Goal: Task Accomplishment & Management: Complete application form

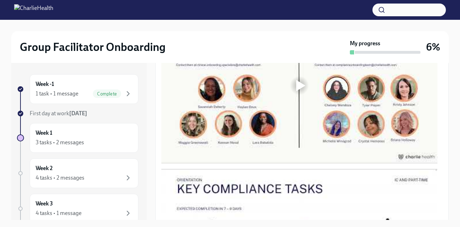
scroll to position [417, 0]
click at [301, 89] on div at bounding box center [300, 85] width 9 height 11
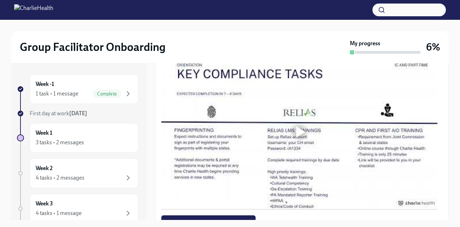
scroll to position [533, 0]
click at [297, 137] on div at bounding box center [300, 131] width 9 height 11
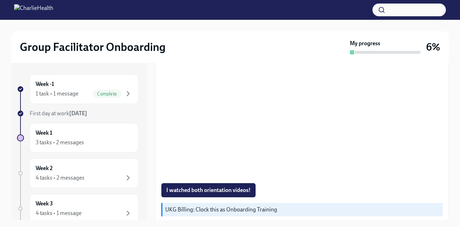
scroll to position [565, 0]
click at [211, 193] on span "I watched both orientation videos!" at bounding box center [208, 189] width 84 height 7
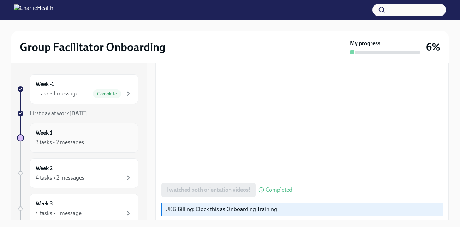
click at [55, 141] on div "3 tasks • 2 messages" at bounding box center [60, 143] width 48 height 8
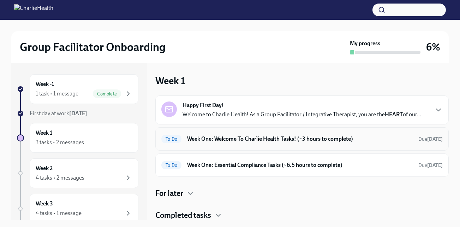
click at [257, 143] on h6 "Week One: Welcome To Charlie Health Tasks! (~3 hours to complete)" at bounding box center [300, 139] width 226 height 8
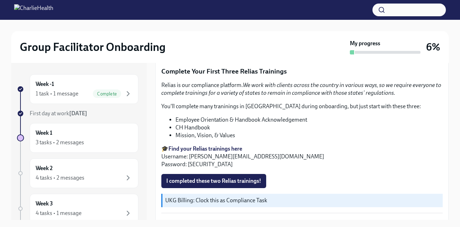
scroll to position [830, 0]
click at [228, 116] on li "Employee Orientation & Handbook Acknowledgement" at bounding box center [310, 120] width 268 height 8
click at [229, 146] on strong "Find your Relias trainings here" at bounding box center [206, 149] width 74 height 7
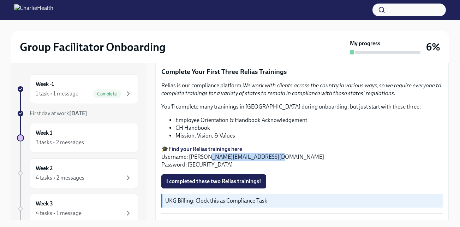
drag, startPoint x: 272, startPoint y: 152, endPoint x: 211, endPoint y: 154, distance: 60.5
click at [211, 154] on p "🎓 Find your Relias trainings here Username: [PERSON_NAME][EMAIL_ADDRESS][DOMAIN…" at bounding box center [303, 156] width 282 height 23
drag, startPoint x: 211, startPoint y: 154, endPoint x: 210, endPoint y: 163, distance: 8.2
click at [210, 163] on p "🎓 Find your Relias trainings here Username: [PERSON_NAME][EMAIL_ADDRESS][DOMAIN…" at bounding box center [303, 156] width 282 height 23
drag, startPoint x: 210, startPoint y: 163, endPoint x: 187, endPoint y: 166, distance: 23.2
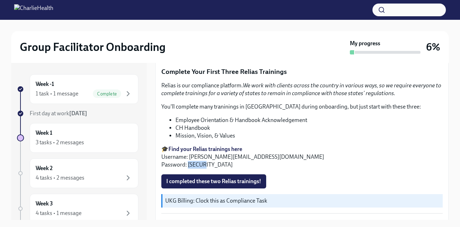
copy p "ch1234"
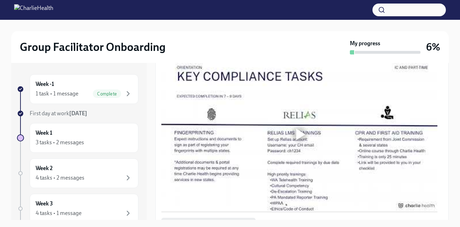
scroll to position [534, 0]
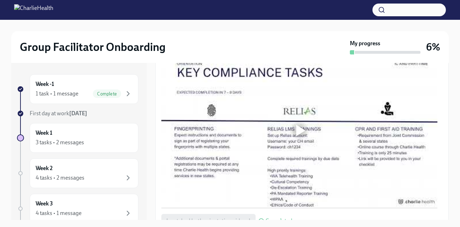
click at [267, 147] on div at bounding box center [300, 130] width 276 height 155
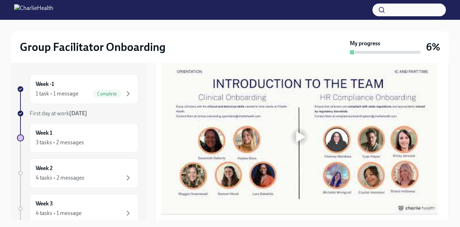
scroll to position [365, 0]
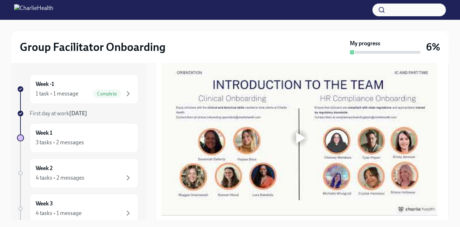
click at [266, 146] on div at bounding box center [300, 137] width 276 height 155
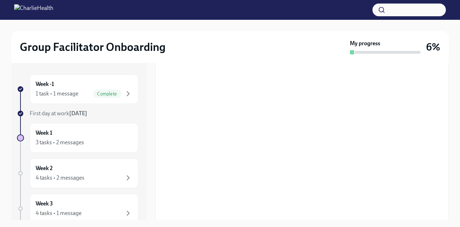
click at [292, 49] on div "Group Facilitator Onboarding" at bounding box center [184, 47] width 328 height 14
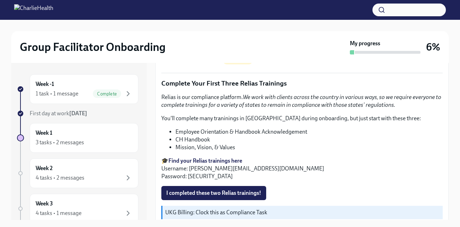
scroll to position [818, 0]
click at [216, 189] on span "I completed these two Relias trainings!" at bounding box center [213, 192] width 95 height 7
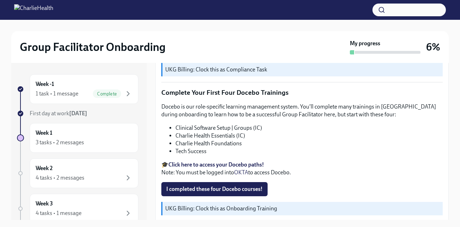
scroll to position [961, 0]
drag, startPoint x: 250, startPoint y: 136, endPoint x: 345, endPoint y: 137, distance: 94.7
click at [345, 139] on li "Charlie Health Foundations" at bounding box center [310, 143] width 268 height 8
click at [229, 185] on span "I completed these four Docebo courses!" at bounding box center [214, 188] width 96 height 7
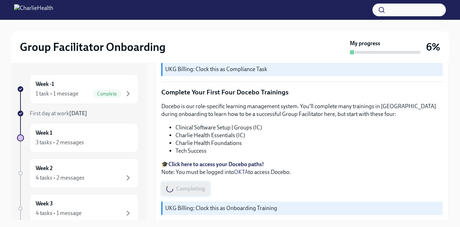
click at [229, 185] on div "Completing" at bounding box center [303, 189] width 282 height 14
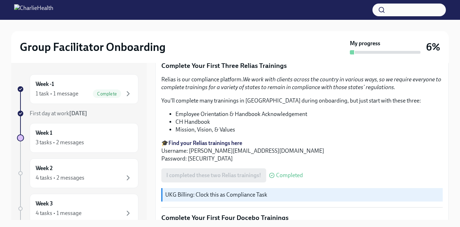
scroll to position [837, 0]
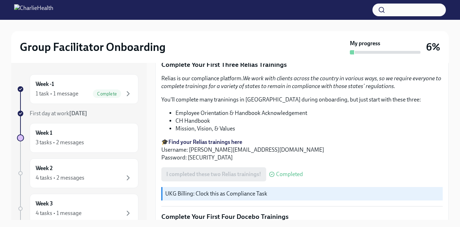
click at [255, 128] on li "Mission, Vision, & Values" at bounding box center [310, 129] width 268 height 8
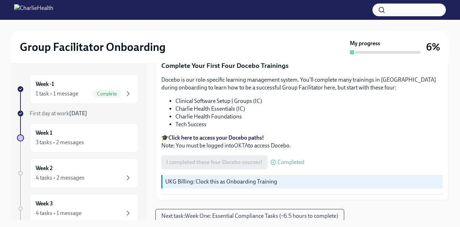
scroll to position [13, 0]
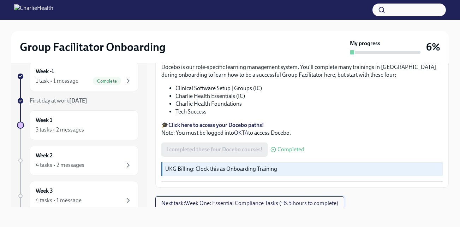
click at [181, 201] on span "Next task : Week One: Essential Compliance Tasks (~6.5 hours to complete)" at bounding box center [250, 203] width 177 height 7
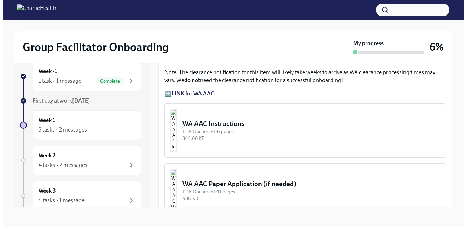
scroll to position [551, 0]
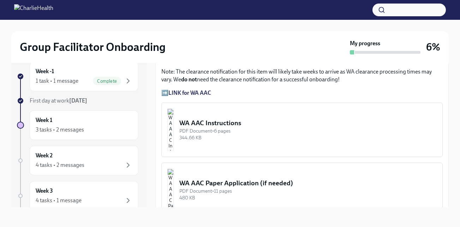
click at [219, 128] on div "WA AAC Instructions" at bounding box center [309, 122] width 258 height 9
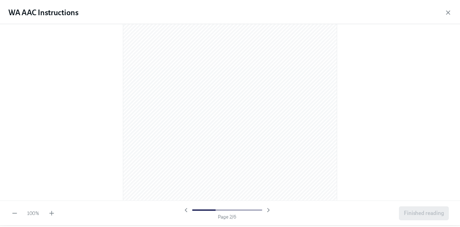
scroll to position [340, 0]
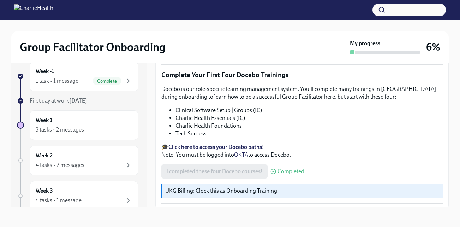
scroll to position [988, 0]
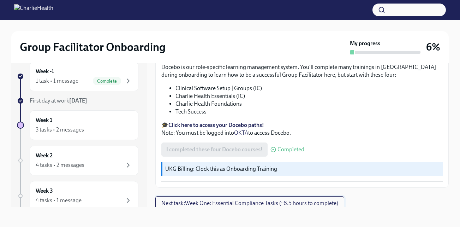
click at [236, 200] on span "Next task : Week One: Essential Compliance Tasks (~6.5 hours to complete)" at bounding box center [250, 203] width 177 height 7
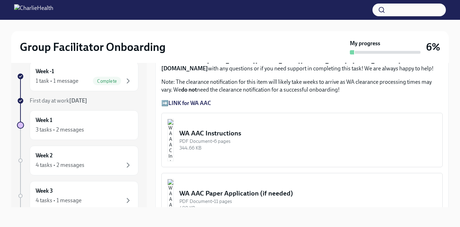
scroll to position [541, 0]
click at [181, 106] on strong "LINK for WA AAC" at bounding box center [190, 102] width 43 height 7
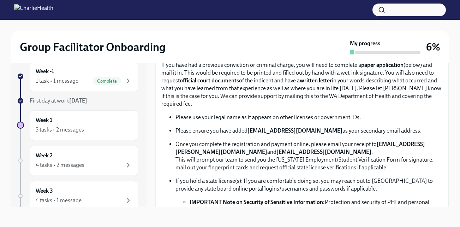
scroll to position [363, 0]
drag, startPoint x: 327, startPoint y: 143, endPoint x: 249, endPoint y: 145, distance: 77.1
click at [249, 134] on p "Please ensure you have added [EMAIL_ADDRESS][DOMAIN_NAME] as your secondary ema…" at bounding box center [310, 131] width 268 height 8
copy strong "[EMAIL_ADDRESS][DOMAIN_NAME]"
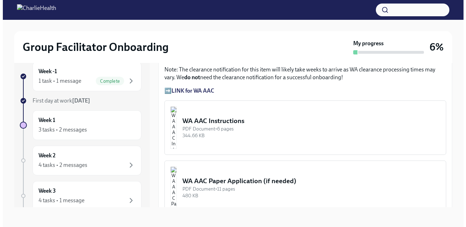
scroll to position [553, 0]
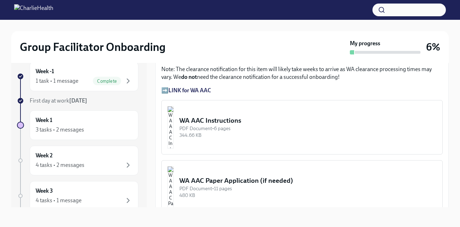
click at [235, 125] on div "WA AAC Instructions" at bounding box center [309, 120] width 258 height 9
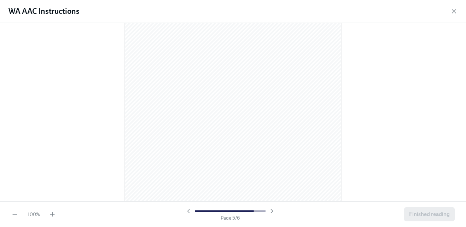
scroll to position [1161, 0]
click at [188, 211] on icon "button" at bounding box center [188, 210] width 7 height 7
click at [233, 0] on html "Group Facilitator Onboarding My progress 6% Week -1 1 task • 1 message Complete…" at bounding box center [233, 107] width 466 height 240
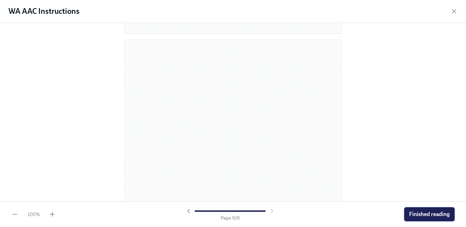
click at [412, 216] on span "Finished reading" at bounding box center [429, 214] width 41 height 7
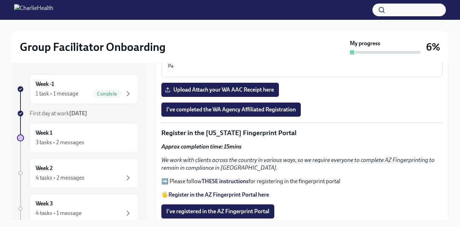
scroll to position [704, 0]
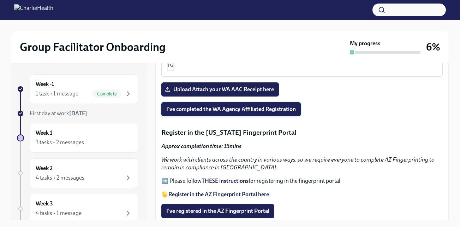
click at [259, 116] on button "I've completed the WA Agency Affiliated Registration" at bounding box center [232, 109] width 140 height 14
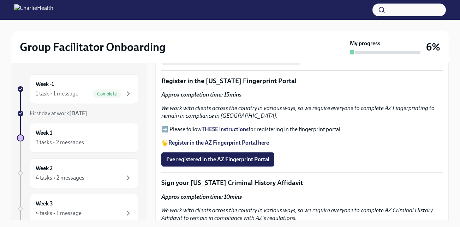
scroll to position [756, 0]
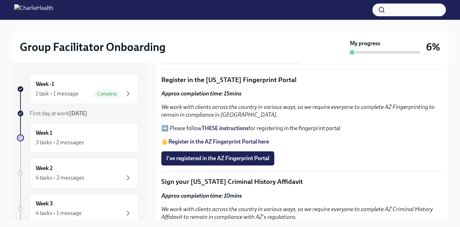
click at [227, 131] on strong "THESE instructions" at bounding box center [225, 128] width 47 height 7
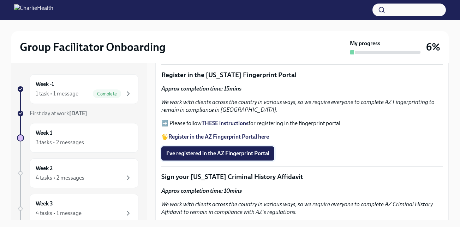
click at [235, 157] on span "I've registered in the AZ Fingerprint Portal" at bounding box center [217, 153] width 103 height 7
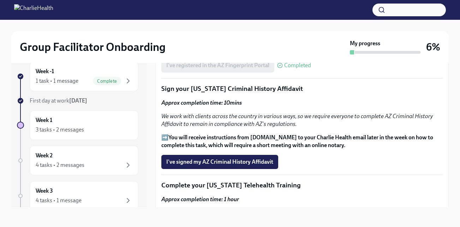
scroll to position [837, 0]
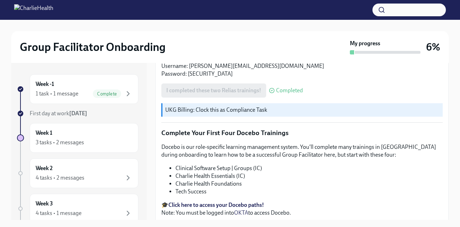
scroll to position [926, 0]
